Goal: Find specific page/section: Find specific page/section

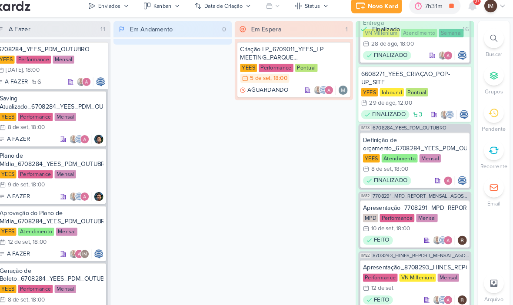
scroll to position [73, 0]
click at [429, 210] on div "MPD Performance Mensal 10/9 10 de set , 18:00" at bounding box center [418, 218] width 99 height 19
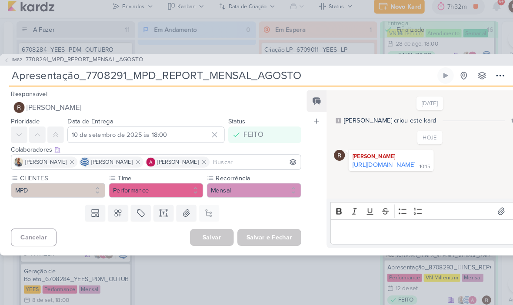
click at [14, 60] on span "IM82" at bounding box center [16, 62] width 12 height 7
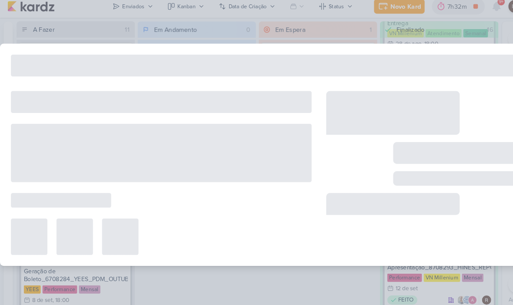
type input "7708291_MPD_REPORT_MENSAL_AGOSTO"
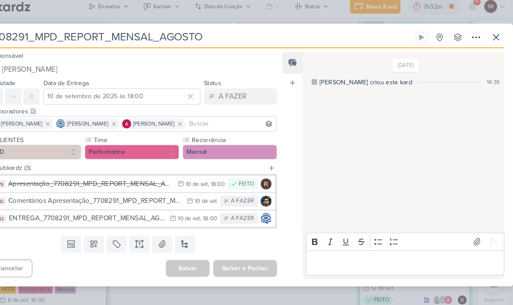
click at [491, 35] on icon at bounding box center [496, 40] width 10 height 10
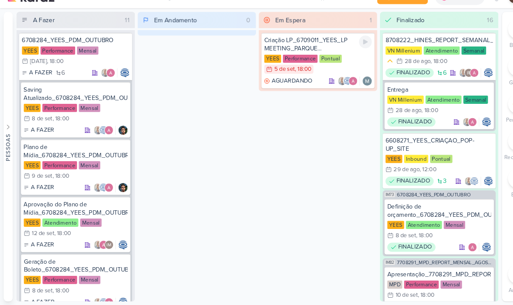
click at [338, 66] on div "YEES Performance Pontual 5/9 [DATE] 18:00" at bounding box center [303, 75] width 103 height 19
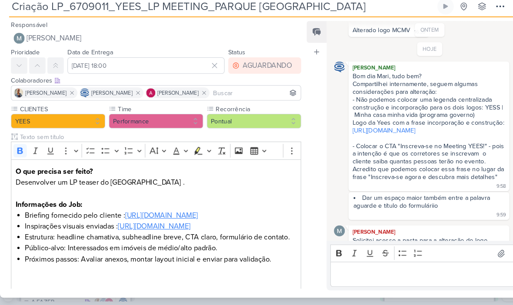
scroll to position [321, 0]
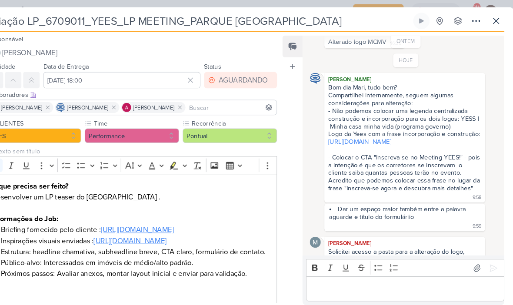
click at [489, 26] on button at bounding box center [497, 20] width 16 height 16
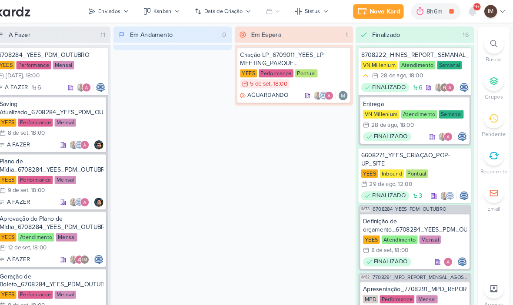
click at [485, 47] on div at bounding box center [494, 41] width 19 height 19
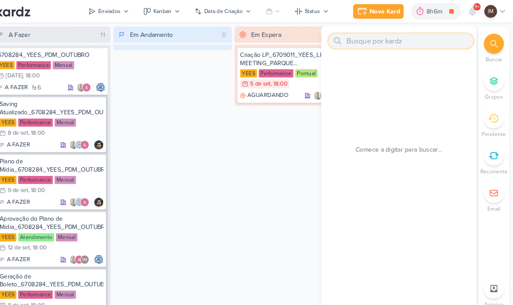
click at [413, 37] on input "text" at bounding box center [405, 39] width 138 height 14
click at [391, 42] on input "text" at bounding box center [405, 39] width 138 height 14
paste input "14408281_MAR INC_SUBLIME_JARDINS_DESDOBRAMENTO_PEÇAS_META_ADS"
type input "14408281_MAR INC_SUBLIME_JARDINS_DESDOBRAMENTO_PEÇAS_META_ADS"
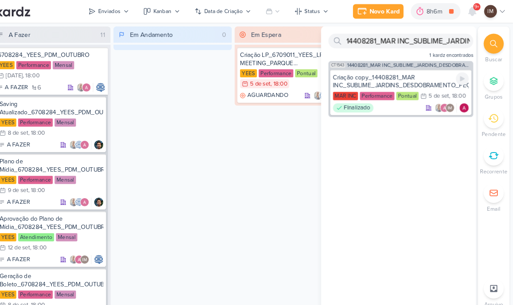
click at [402, 70] on div "Criação copy_14408281_MAR INC_SUBLIME_JARDINS_DESDOBRAMENTO_PEÇAS_META_ADS" at bounding box center [406, 78] width 130 height 16
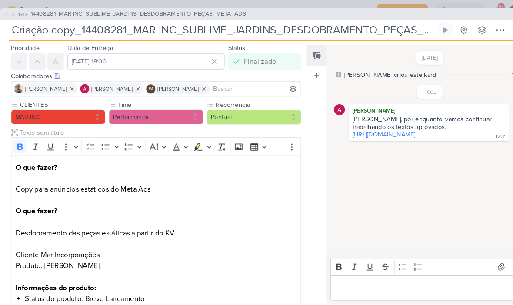
scroll to position [0, 0]
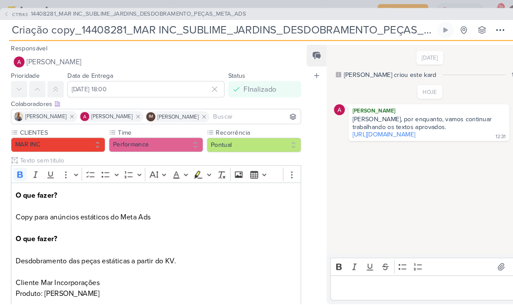
click at [4, 12] on icon at bounding box center [5, 13] width 5 height 5
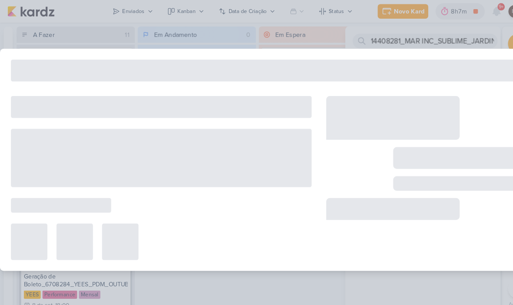
type input "14408281_MAR INC_SUBLIME_JARDINS_DESDOBRAMENTO_PEÇAS_META_ADS"
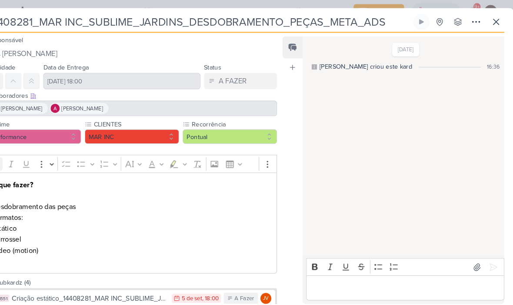
click at [489, 22] on button at bounding box center [497, 21] width 16 height 16
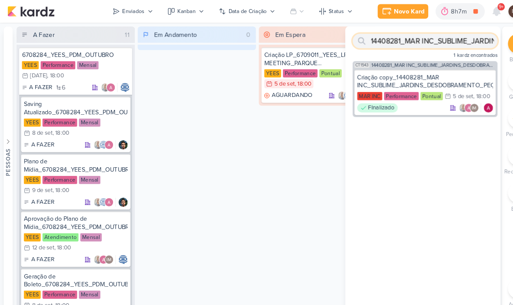
click at [448, 39] on input "14408281_MAR INC_SUBLIME_JARDINS_DESDOBRAMENTO_PEÇAS_META_ADS" at bounding box center [405, 39] width 138 height 14
click at [445, 44] on input "14408281_MAR INC_SUBLIME_JARDINS_DESDOBRAMENTO_PEÇAS_META_ADS" at bounding box center [405, 39] width 138 height 14
click at [447, 40] on input "14408281_MAR INC_SUBLIME_JARDINS_DESDOBRAMENTO_PEÇAS_META_ADS" at bounding box center [405, 39] width 138 height 14
click at [446, 36] on input "14408281_MAR INC_SUBLIME_JARDINS_DESDOBRAMENTO_PEÇAS_META_ADS" at bounding box center [405, 39] width 138 height 14
click at [446, 38] on input "14408281_MAR INC_SUBLIME_JARDINS_DESDOBRAMENTO_PEÇAS_META_ADS" at bounding box center [405, 39] width 138 height 14
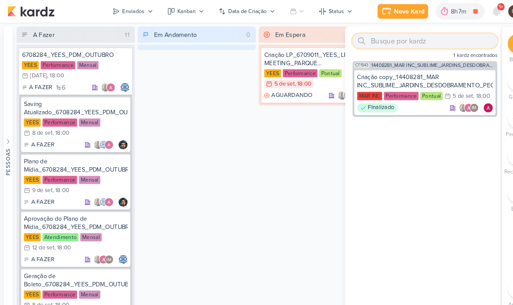
click at [372, 38] on input "text" at bounding box center [405, 39] width 138 height 14
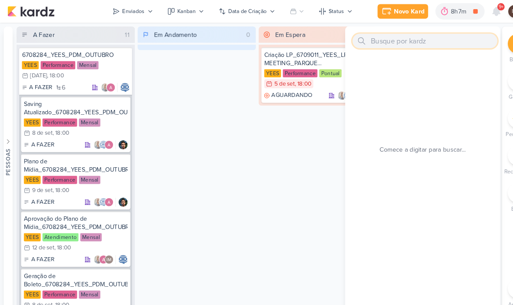
paste input "8708294_HINES_REPORT_SEMANAL_04.09"
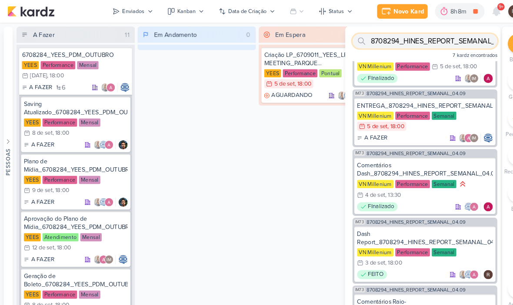
scroll to position [10, 0]
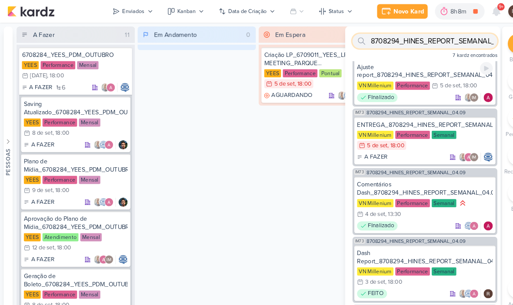
type input "8708294_HINES_REPORT_SEMANAL_04.09"
click at [399, 69] on div "Ajuste report_8708294_HINES_REPORT_SEMANAL_04.09" at bounding box center [406, 68] width 130 height 16
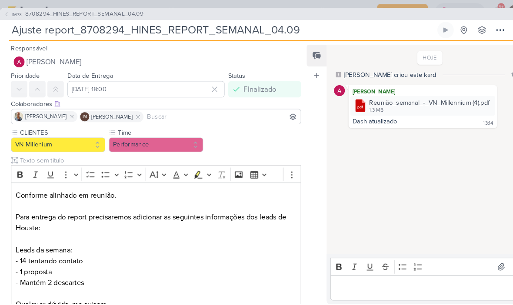
click at [7, 13] on icon at bounding box center [6, 13] width 2 height 3
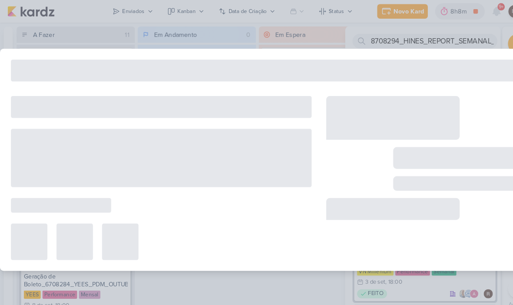
type input "8708294_HINES_REPORT_SEMANAL_04.09"
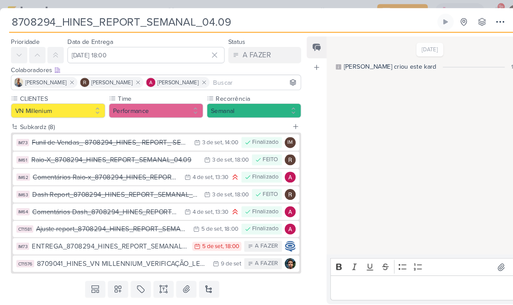
scroll to position [29, 0]
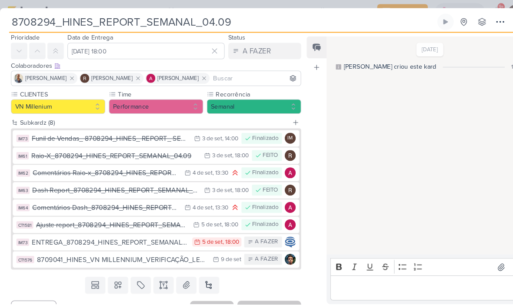
click at [169, 237] on button "IM73 ENTREGA_8708294_HINES_REPORT_SEMANAL_04.09 5/9 5 de set , 18:00 A FAZER" at bounding box center [148, 231] width 273 height 16
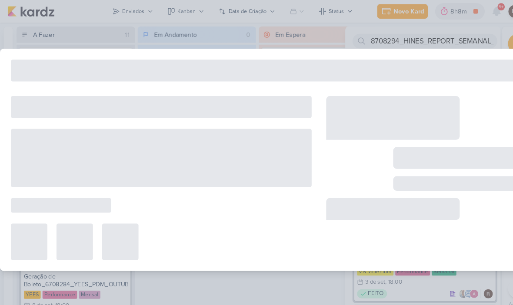
type input "ENTREGA_8708294_HINES_REPORT_SEMANAL_04.09"
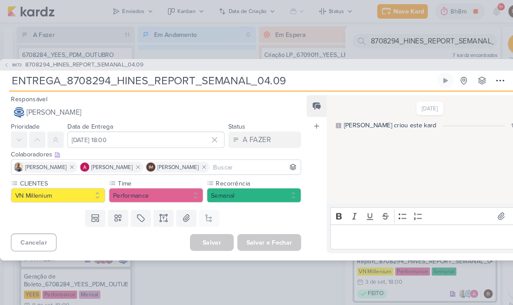
click at [4, 62] on icon at bounding box center [5, 62] width 5 height 5
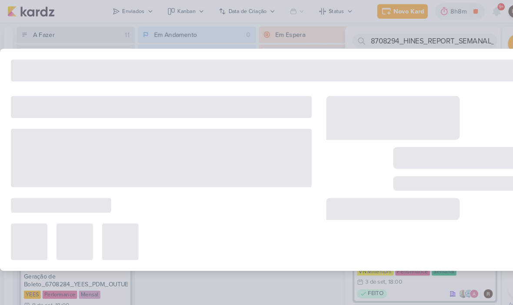
type input "8708294_HINES_REPORT_SEMANAL_04.09"
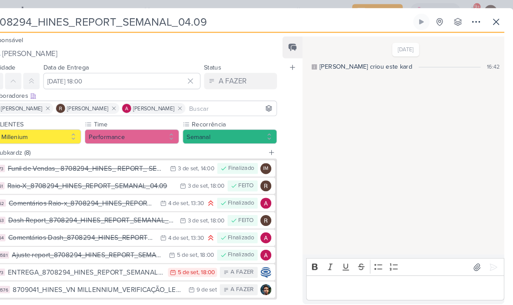
click at [491, 19] on icon at bounding box center [496, 21] width 10 height 10
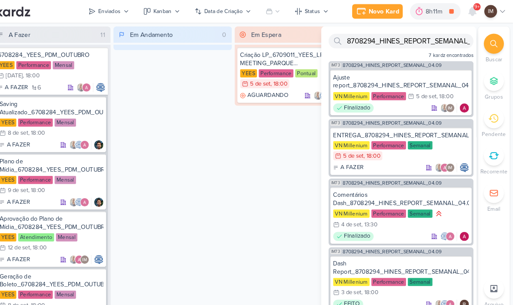
scroll to position [0, 0]
click at [338, 69] on div "Ajuste report_8708294_HINES_REPORT_SEMANAL_04.09 VN Millenium Performance 5/9 5…" at bounding box center [405, 88] width 135 height 43
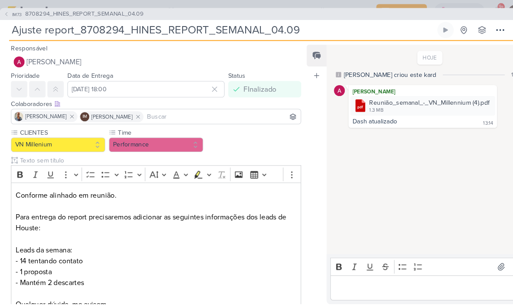
click at [11, 14] on span "IM73" at bounding box center [16, 13] width 12 height 7
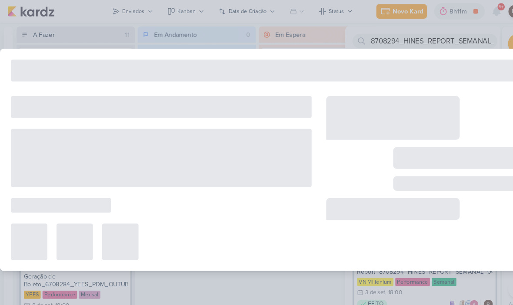
type input "8708294_HINES_REPORT_SEMANAL_04.09"
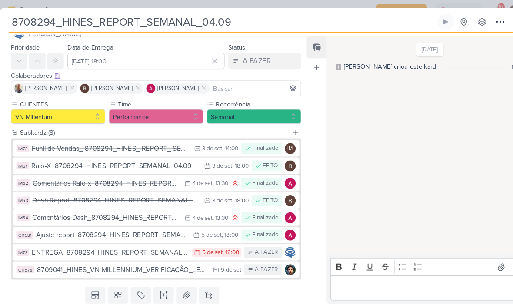
scroll to position [20, 0]
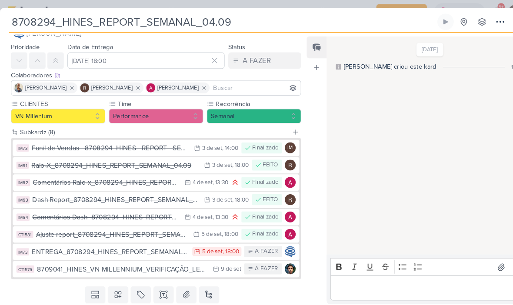
click at [158, 222] on div "Ajuste report_8708294_HINES_REPORT_SEMANAL_04.09" at bounding box center [107, 224] width 146 height 10
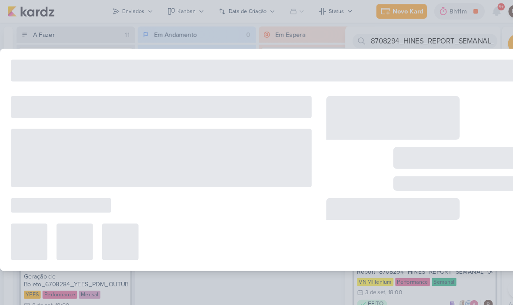
click at [162, 224] on div at bounding box center [153, 230] width 287 height 35
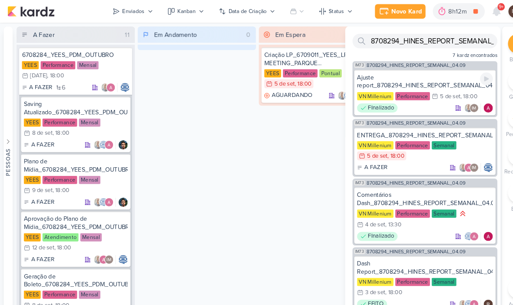
click at [368, 85] on div "Ajuste report_8708294_HINES_REPORT_SEMANAL_04.09" at bounding box center [406, 78] width 130 height 16
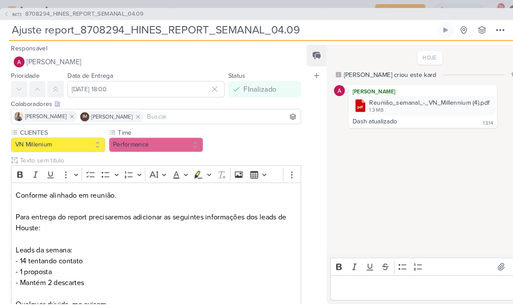
click at [7, 12] on icon at bounding box center [5, 13] width 5 height 5
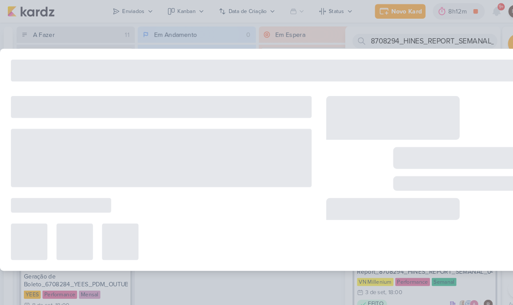
type input "8708294_HINES_REPORT_SEMANAL_04.09"
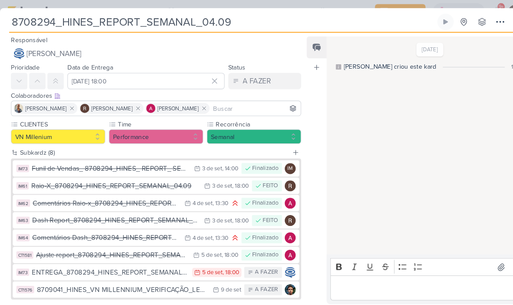
click at [141, 238] on button "CT1581 Ajuste report_8708294_HINES_REPORT_SEMANAL_04.09 5/9 5 de set , 18:00 FI…" at bounding box center [148, 244] width 273 height 16
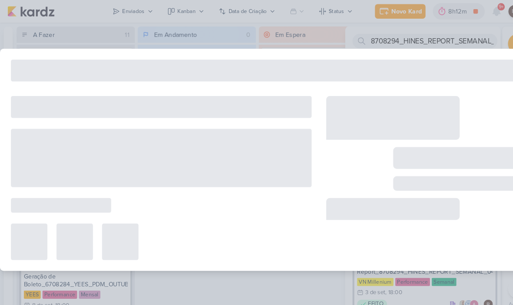
type input "Ajuste report_8708294_HINES_REPORT_SEMANAL_04.09"
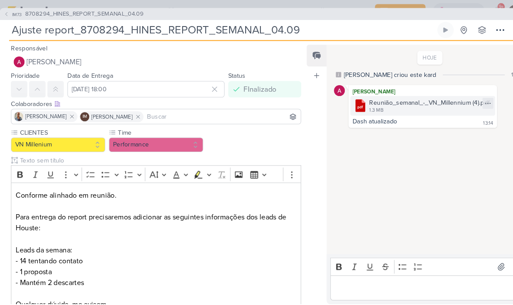
click at [413, 102] on div "1.3 MB" at bounding box center [410, 105] width 115 height 7
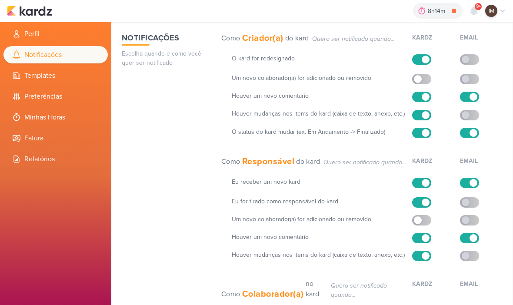
scroll to position [0, 0]
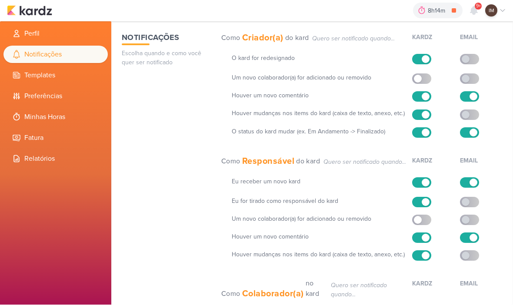
click at [42, 15] on img at bounding box center [29, 11] width 45 height 10
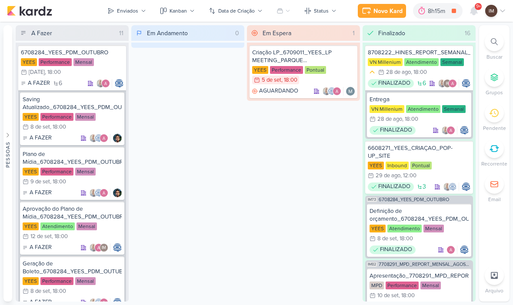
click at [495, 43] on icon at bounding box center [494, 41] width 7 height 7
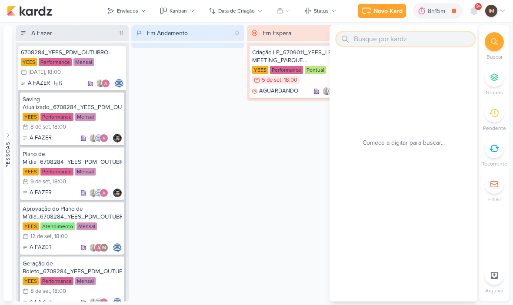
click at [410, 39] on input "text" at bounding box center [405, 39] width 138 height 14
click at [364, 37] on input "text" at bounding box center [405, 39] width 138 height 14
paste input "8709021_HINES_NOTAS FISCAIS_GOOGLE_META"
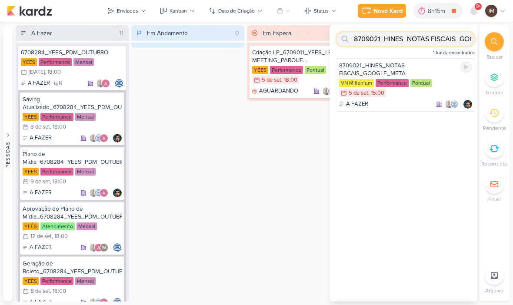
type input "8709021_HINES_NOTAS FISCAIS_GOOGLE_META"
click at [416, 100] on div "A FAZER" at bounding box center [405, 104] width 133 height 9
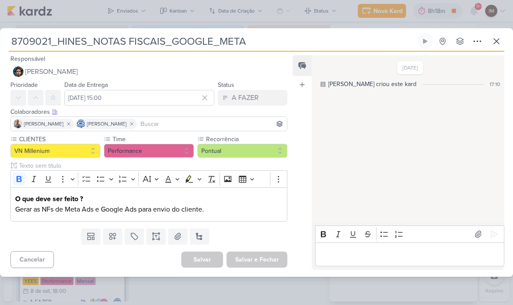
click at [498, 40] on icon at bounding box center [496, 41] width 5 height 5
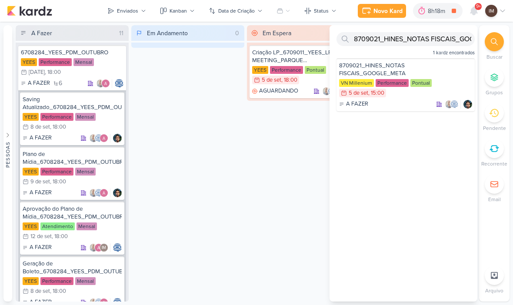
click at [454, 7] on icon at bounding box center [454, 11] width 12 height 12
